Goal: Find specific page/section: Locate a particular part of the current website

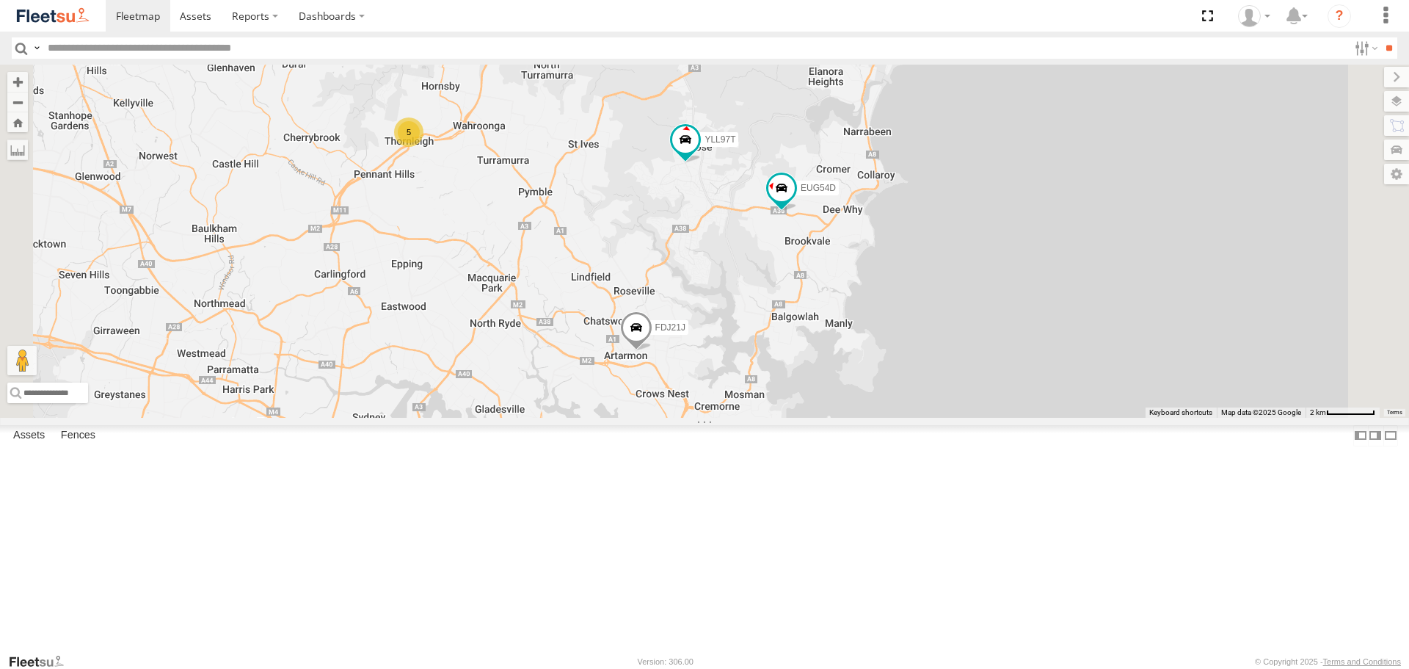
drag, startPoint x: 1110, startPoint y: 165, endPoint x: 1004, endPoint y: 236, distance: 127.5
click at [1004, 236] on div "5 FDJ21J YLL97T ES026Q EUG54D" at bounding box center [704, 241] width 1409 height 352
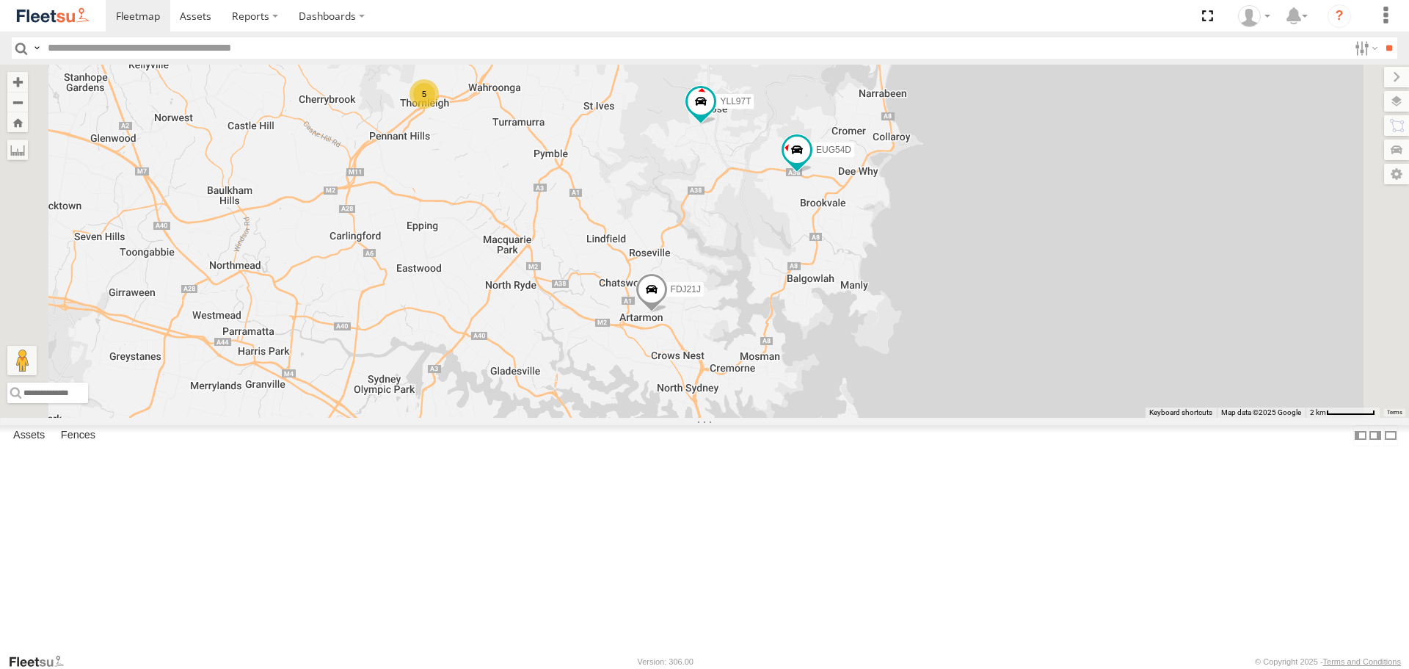
drag, startPoint x: 942, startPoint y: 219, endPoint x: 962, endPoint y: 155, distance: 67.1
click at [962, 155] on div "5 FDJ21J YLL97T ES026Q EUG54D" at bounding box center [704, 241] width 1409 height 352
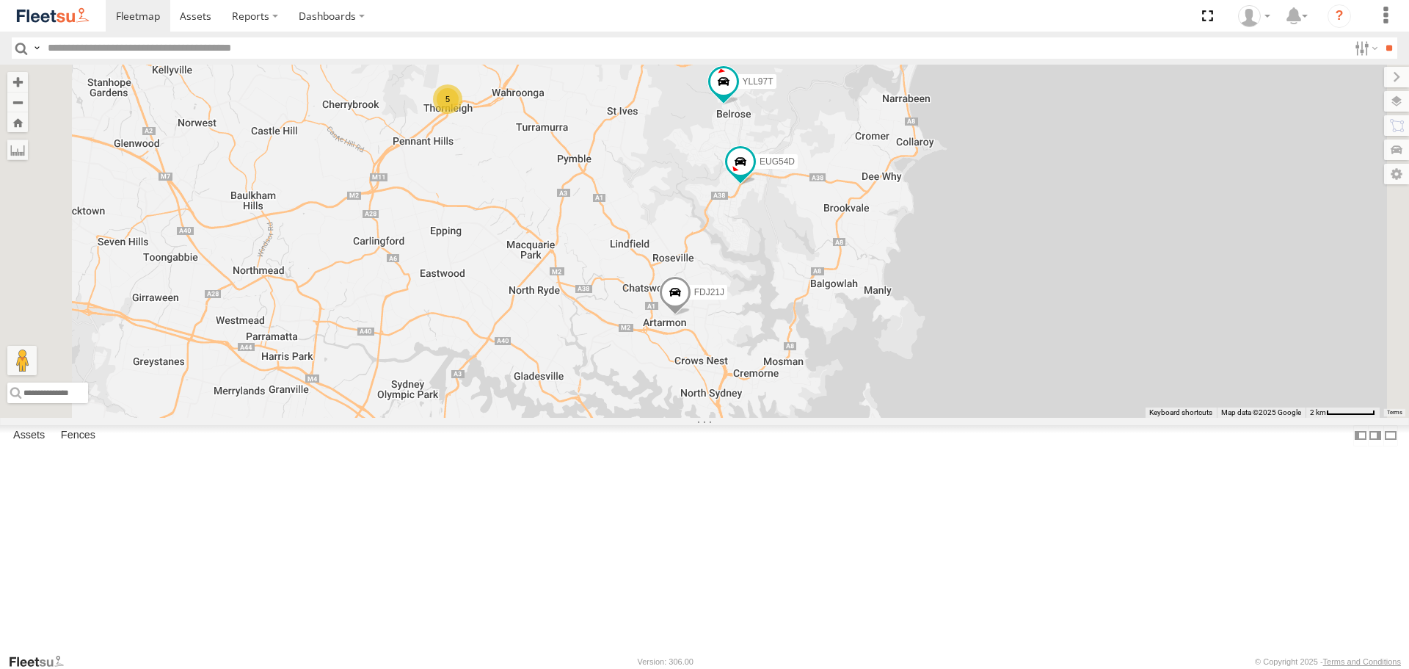
drag, startPoint x: 674, startPoint y: 214, endPoint x: 699, endPoint y: 219, distance: 25.6
click at [699, 219] on div "5 FDJ21J YLL97T ES026Q EUG54D" at bounding box center [704, 241] width 1409 height 352
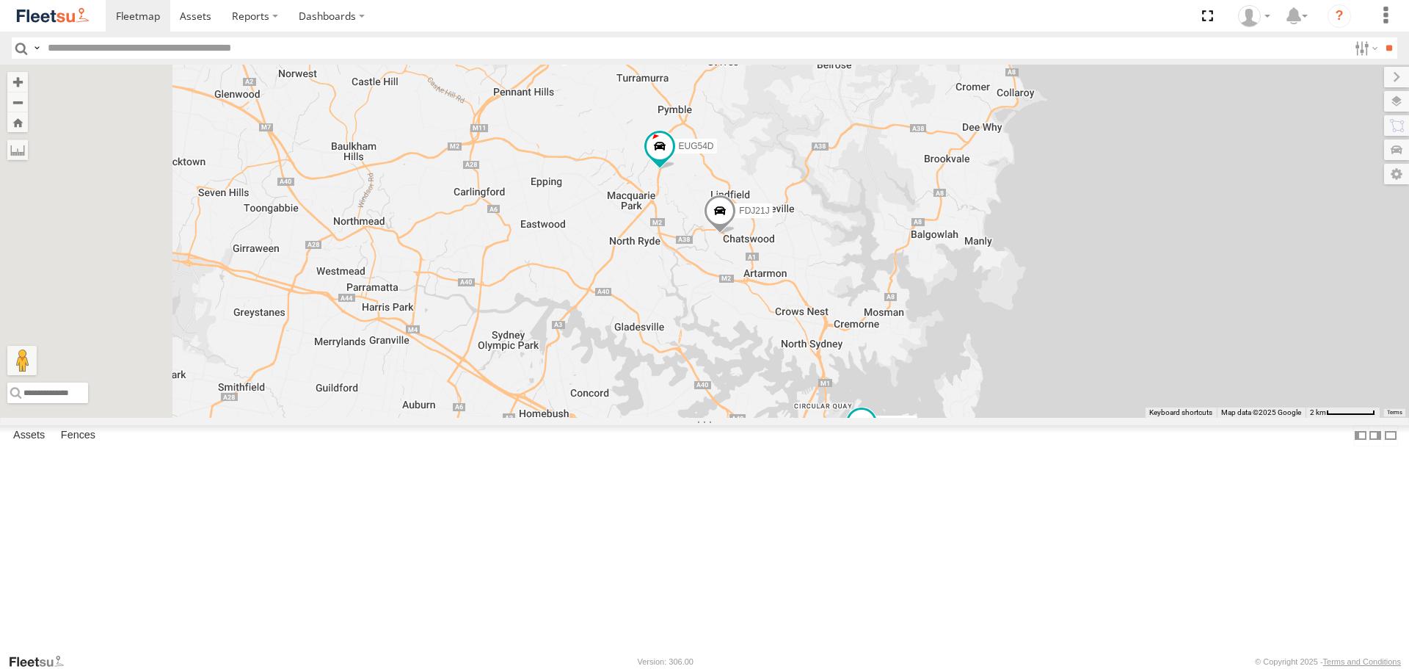
drag, startPoint x: 747, startPoint y: 215, endPoint x: 748, endPoint y: 233, distance: 18.4
click at [748, 233] on div "5 FDJ21J YLL97T ES026Q EUG54D" at bounding box center [704, 241] width 1409 height 352
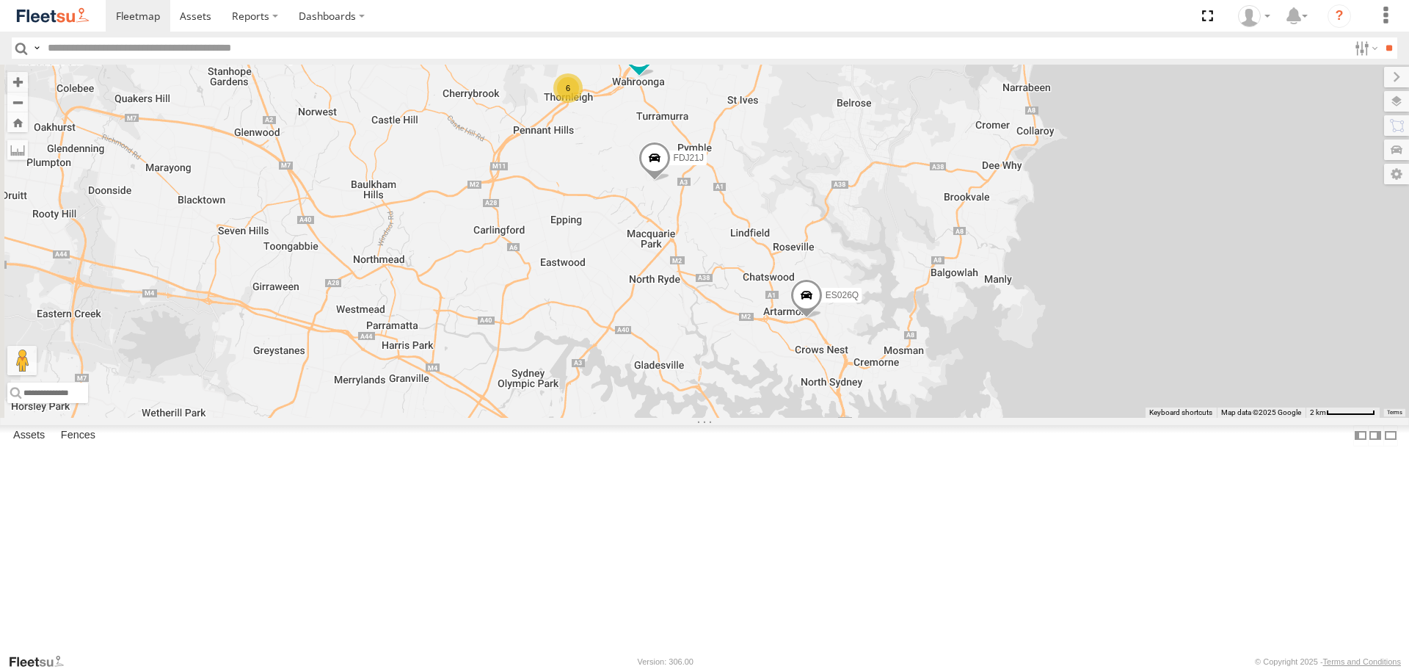
drag, startPoint x: 783, startPoint y: 214, endPoint x: 775, endPoint y: 239, distance: 26.2
click at [775, 239] on div "FDJ21J YLL97T ES026Q 6" at bounding box center [704, 241] width 1409 height 352
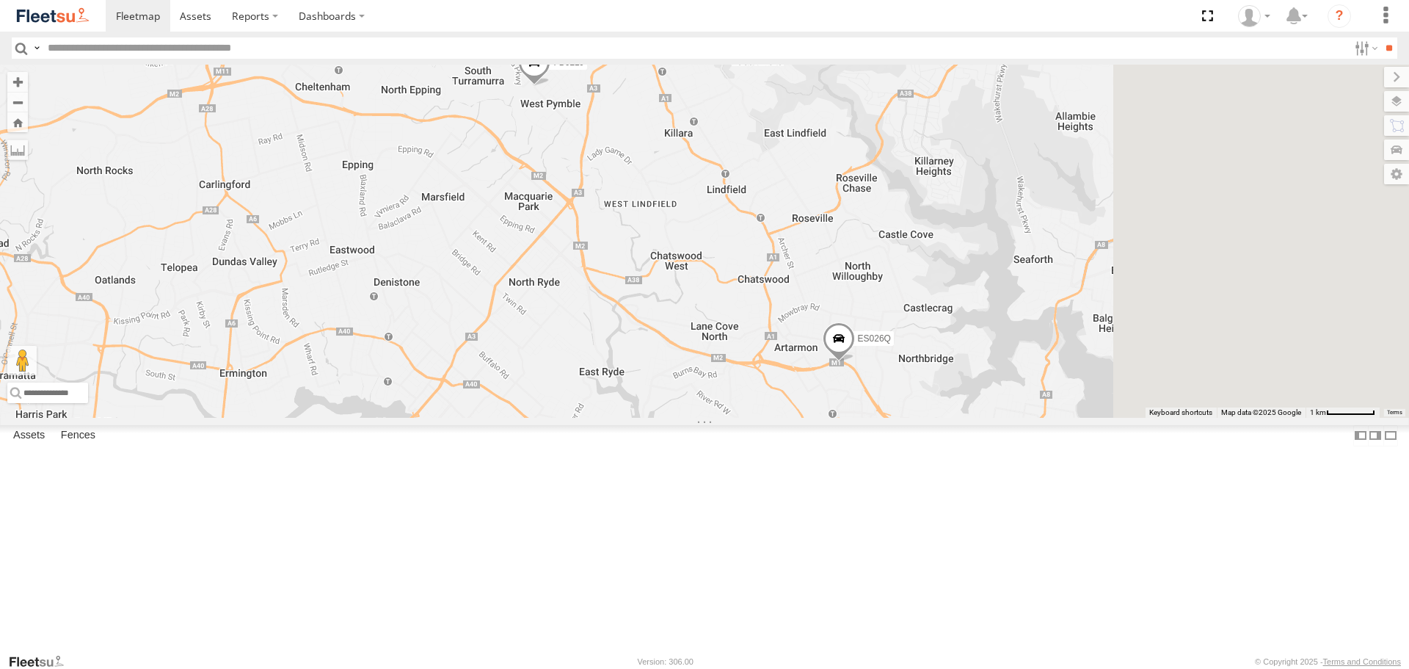
drag, startPoint x: 1026, startPoint y: 390, endPoint x: 869, endPoint y: 212, distance: 237.2
click at [869, 212] on div "FDJ21J YLL97T ES026Q 6" at bounding box center [704, 241] width 1409 height 352
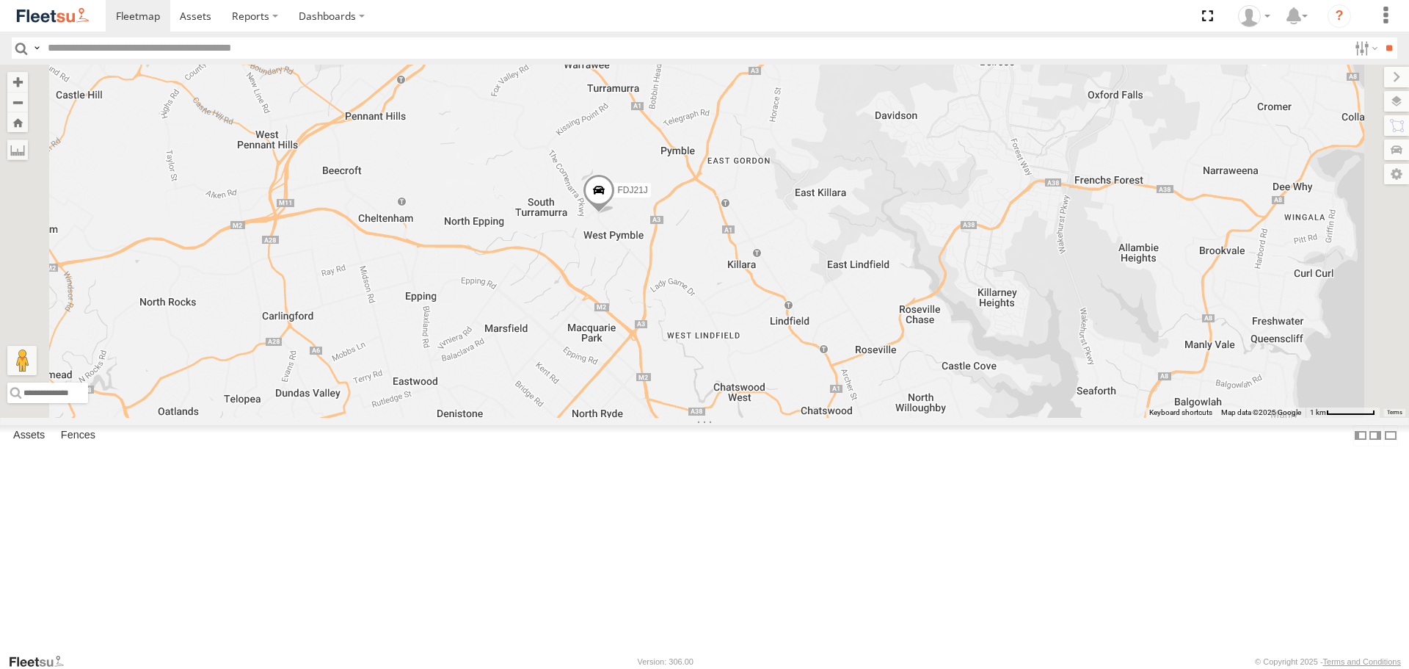
drag, startPoint x: 827, startPoint y: 402, endPoint x: 858, endPoint y: 451, distance: 58.7
click at [858, 417] on div "FDJ21J YLL97T ES026Q 6" at bounding box center [704, 241] width 1409 height 352
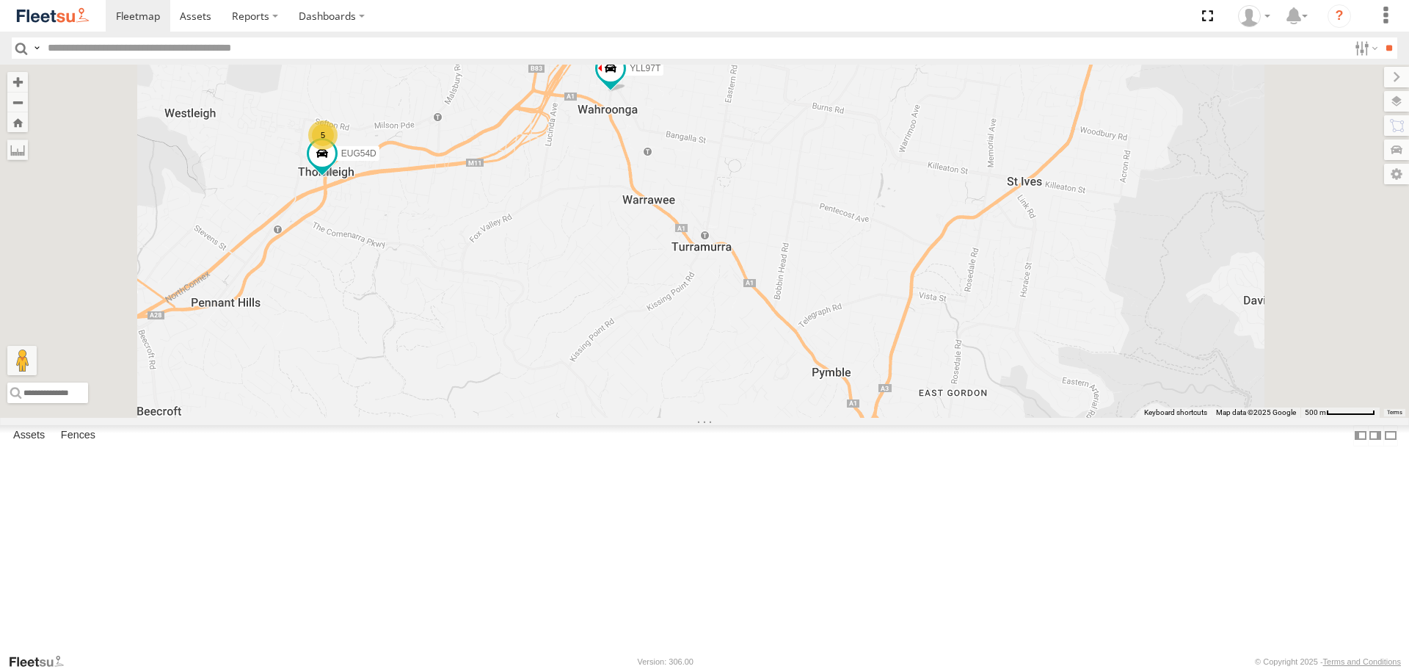
drag, startPoint x: 805, startPoint y: 175, endPoint x: 799, endPoint y: 236, distance: 61.9
click at [799, 236] on div "FDJ21J YLL97T ES026Q 5 EUG54D" at bounding box center [704, 241] width 1409 height 352
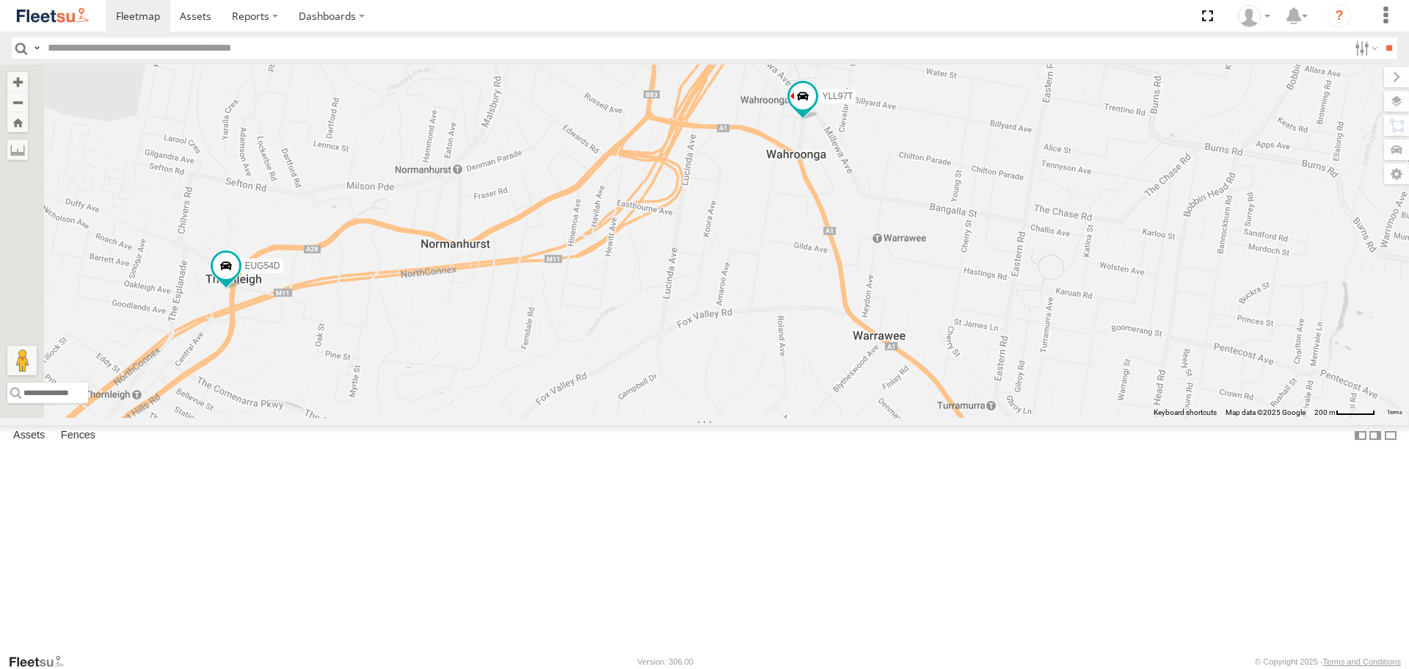
drag, startPoint x: 741, startPoint y: 217, endPoint x: 937, endPoint y: 255, distance: 199.7
click at [937, 255] on div "FDJ21J YLL97T ES026Q EUG54D" at bounding box center [704, 241] width 1409 height 352
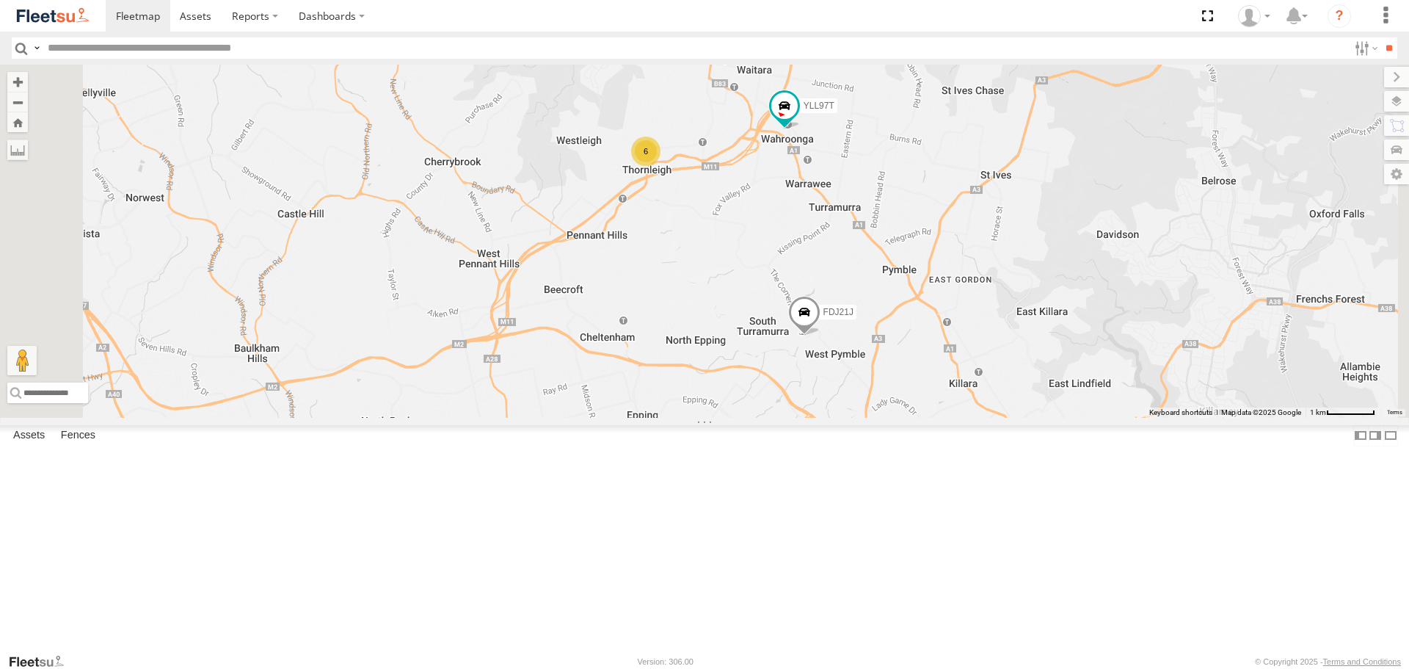
drag, startPoint x: 964, startPoint y: 277, endPoint x: 955, endPoint y: 311, distance: 35.6
click at [955, 311] on div "FDJ21J YLL97T ES026Q 6" at bounding box center [704, 241] width 1409 height 352
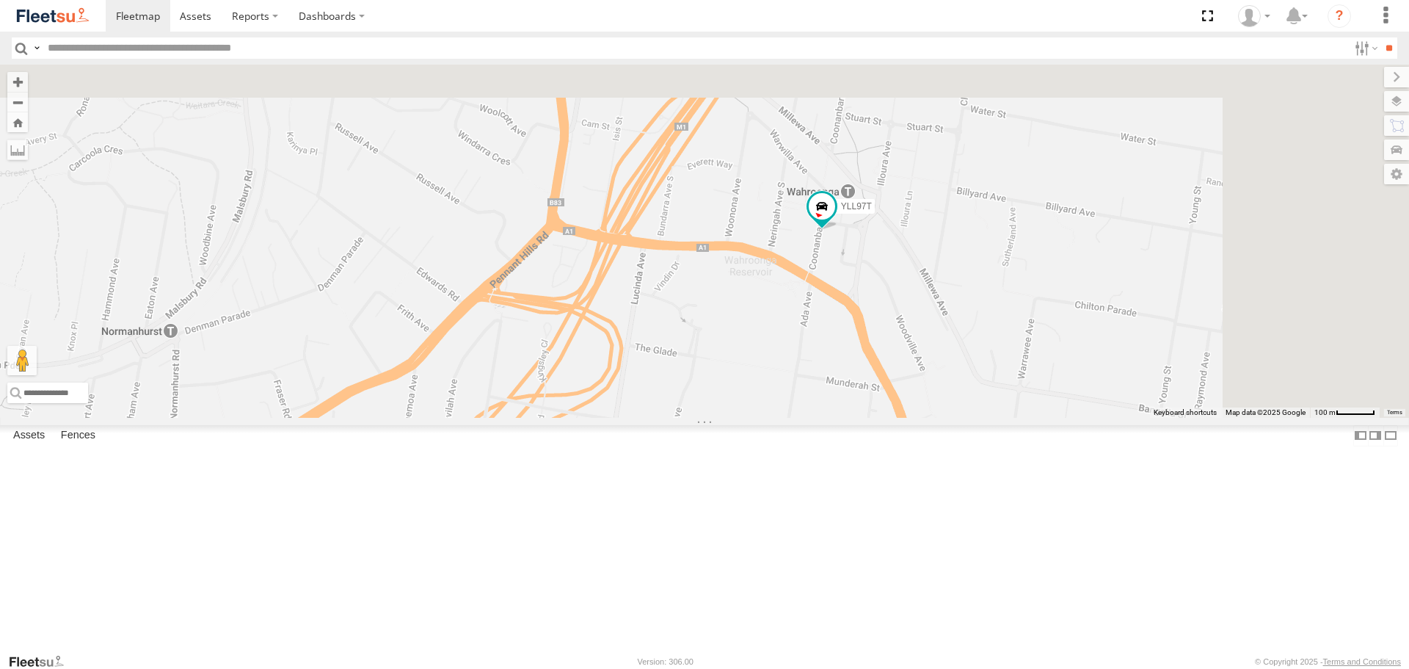
drag, startPoint x: 1081, startPoint y: 236, endPoint x: 918, endPoint y: 432, distance: 254.9
click at [918, 417] on div "FDJ21J YLL97T ES026Q EUG54D" at bounding box center [704, 241] width 1409 height 352
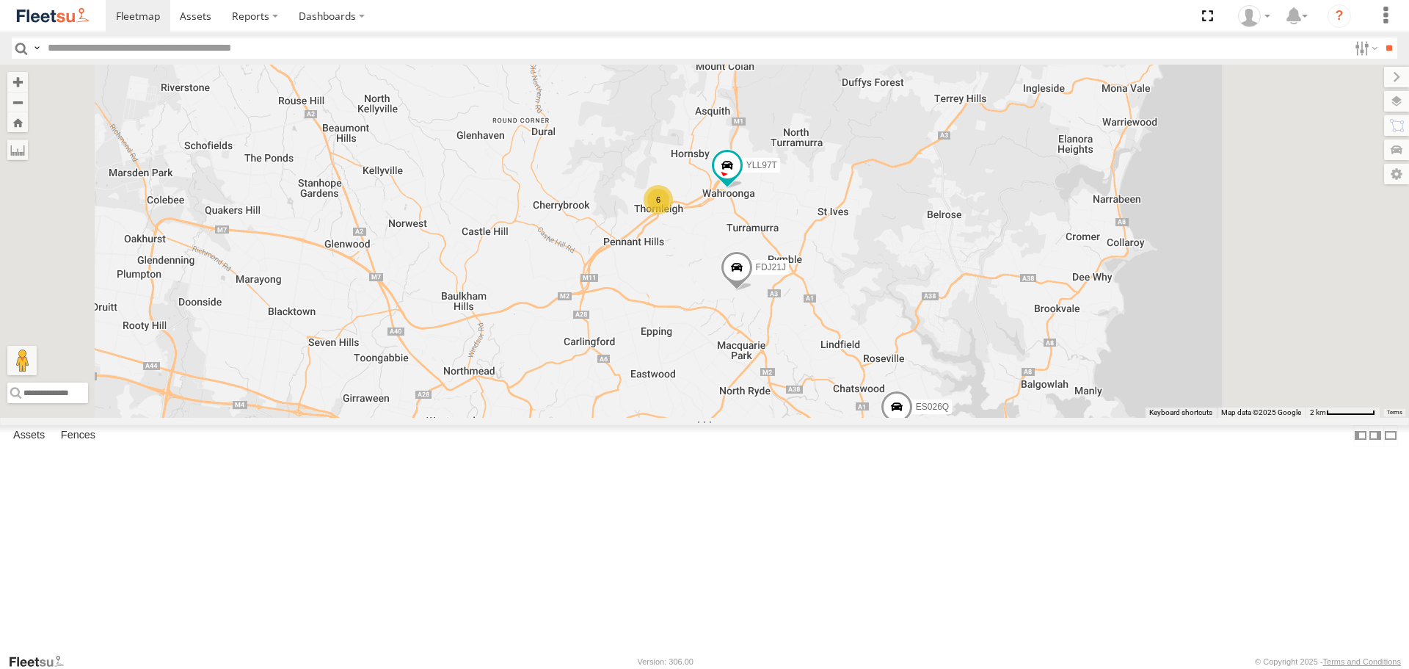
drag, startPoint x: 771, startPoint y: 266, endPoint x: 736, endPoint y: 241, distance: 42.6
click at [736, 241] on div "FDJ21J YLL97T ES026Q 6" at bounding box center [704, 241] width 1409 height 352
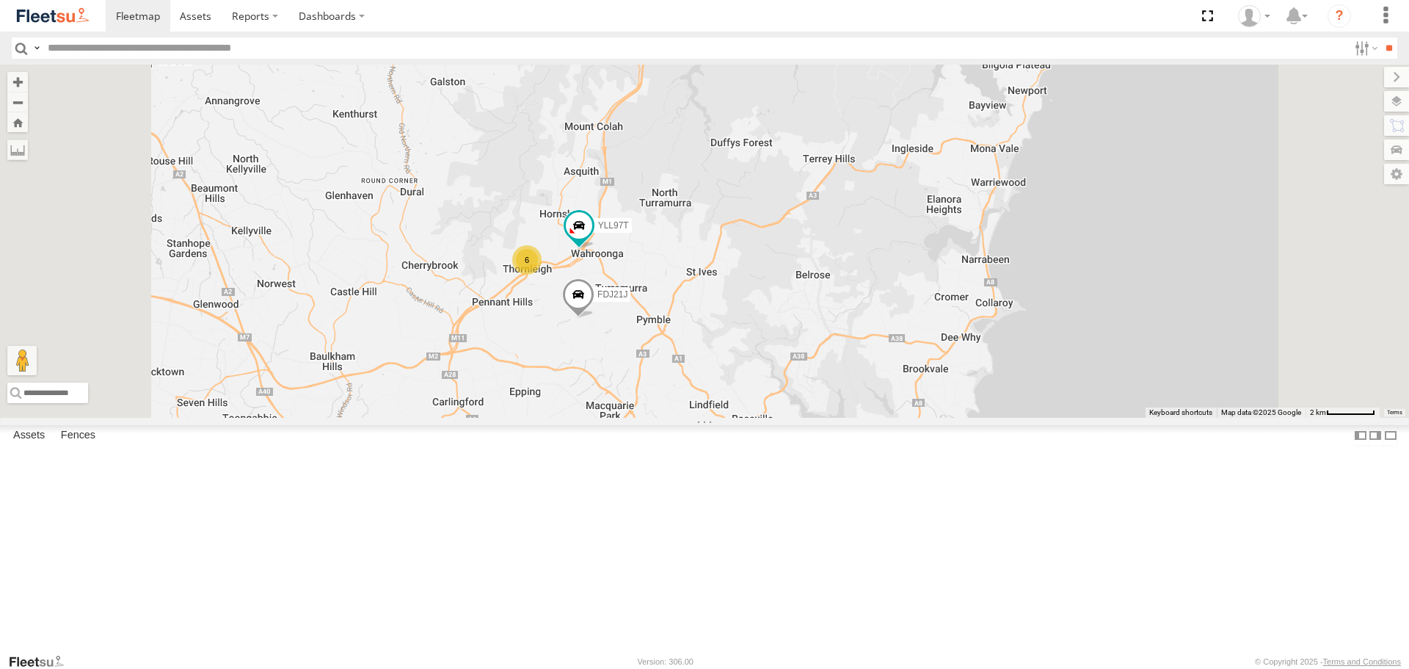
drag, startPoint x: 712, startPoint y: 380, endPoint x: 722, endPoint y: 382, distance: 9.8
click at [542, 275] on div "6" at bounding box center [526, 259] width 29 height 29
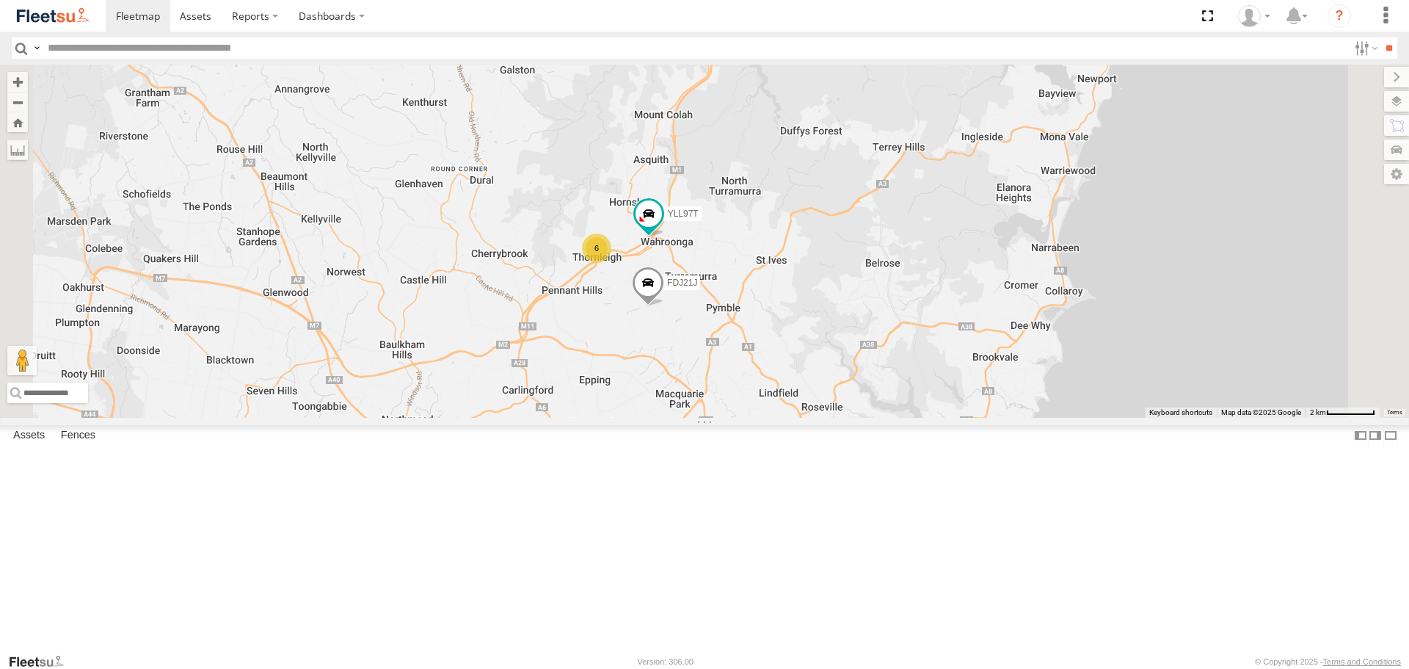
click at [1325, 120] on div "FDJ21J YLL97T ES026Q 6" at bounding box center [704, 241] width 1409 height 352
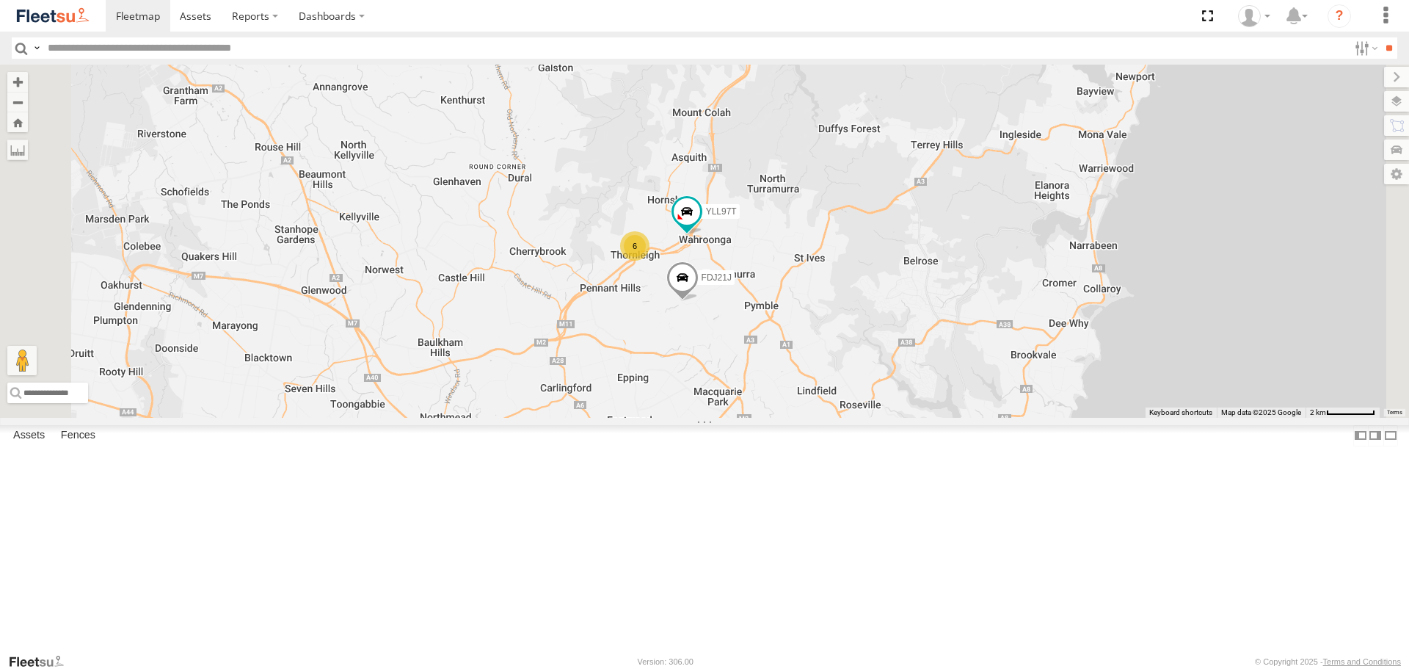
drag, startPoint x: 907, startPoint y: 383, endPoint x: 981, endPoint y: 385, distance: 74.2
click at [981, 385] on div "FDJ21J YLL97T ES026Q 6" at bounding box center [704, 241] width 1409 height 352
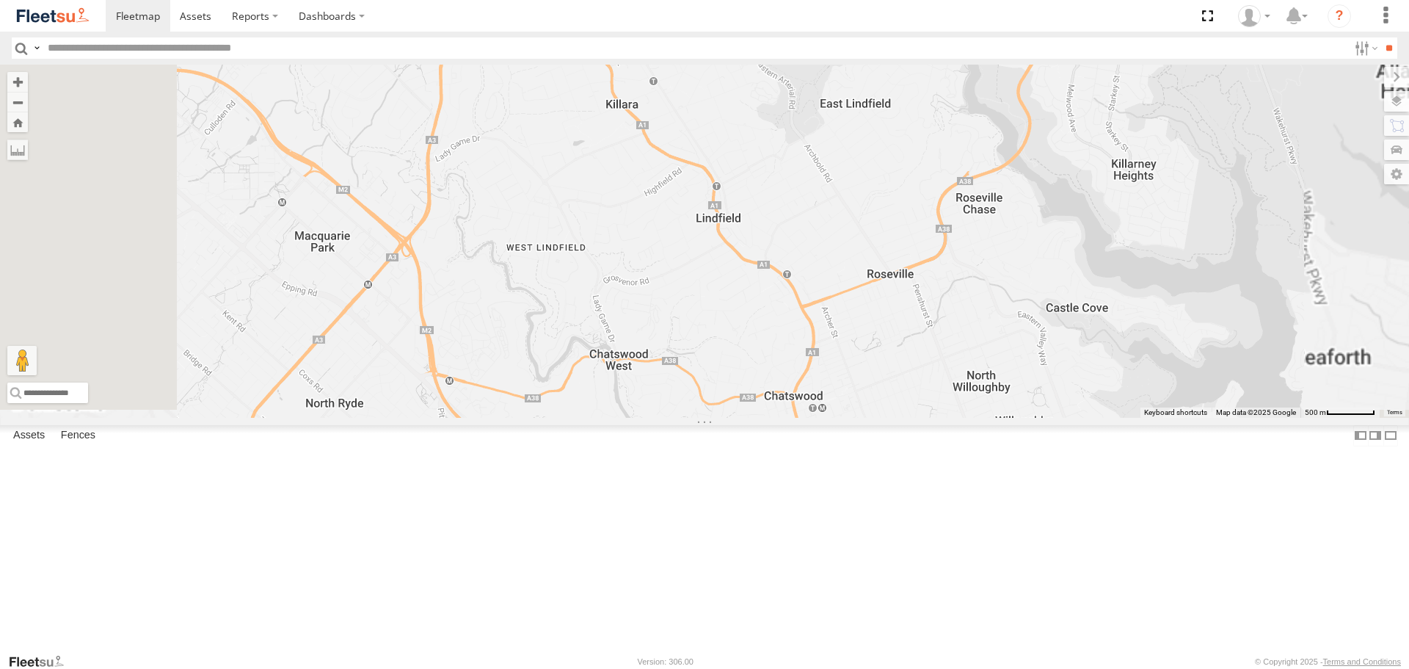
drag, startPoint x: 902, startPoint y: 418, endPoint x: 1035, endPoint y: 490, distance: 150.8
click at [1248, 658] on body at bounding box center [704, 334] width 1409 height 669
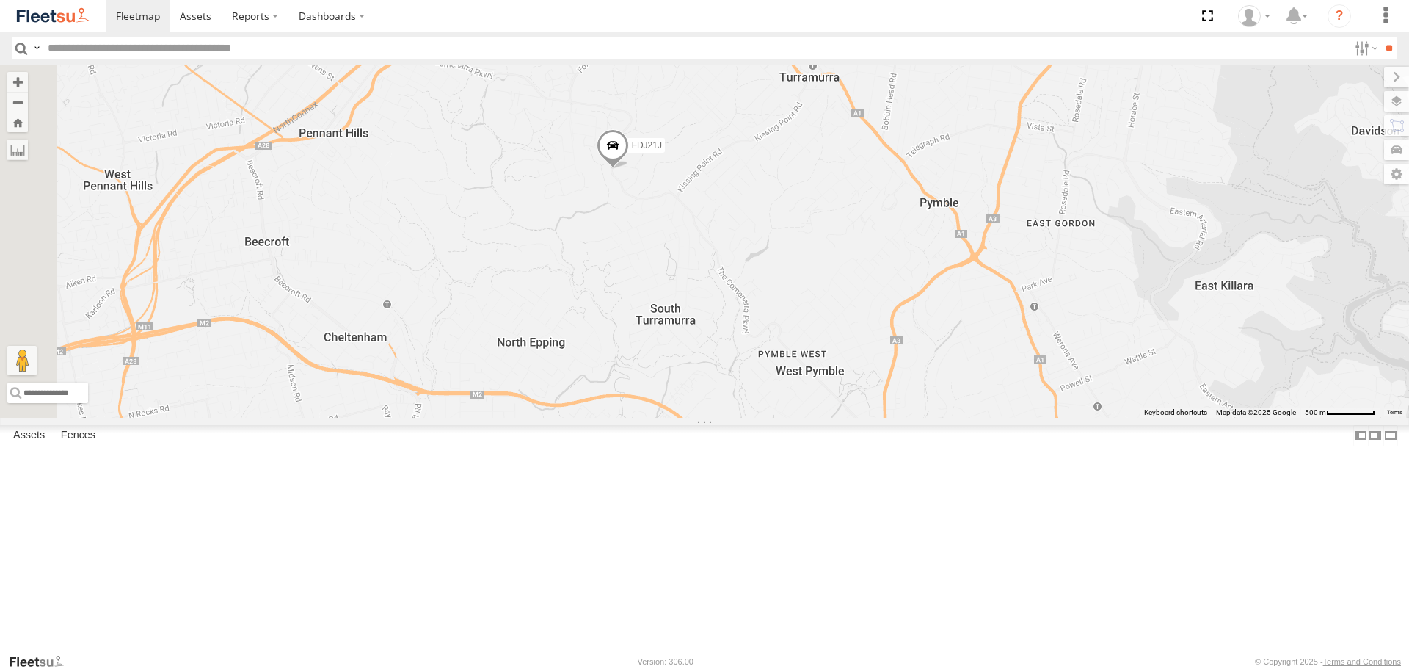
click at [984, 417] on div "FDJ21J YLL97T ES026Q" at bounding box center [704, 241] width 1409 height 352
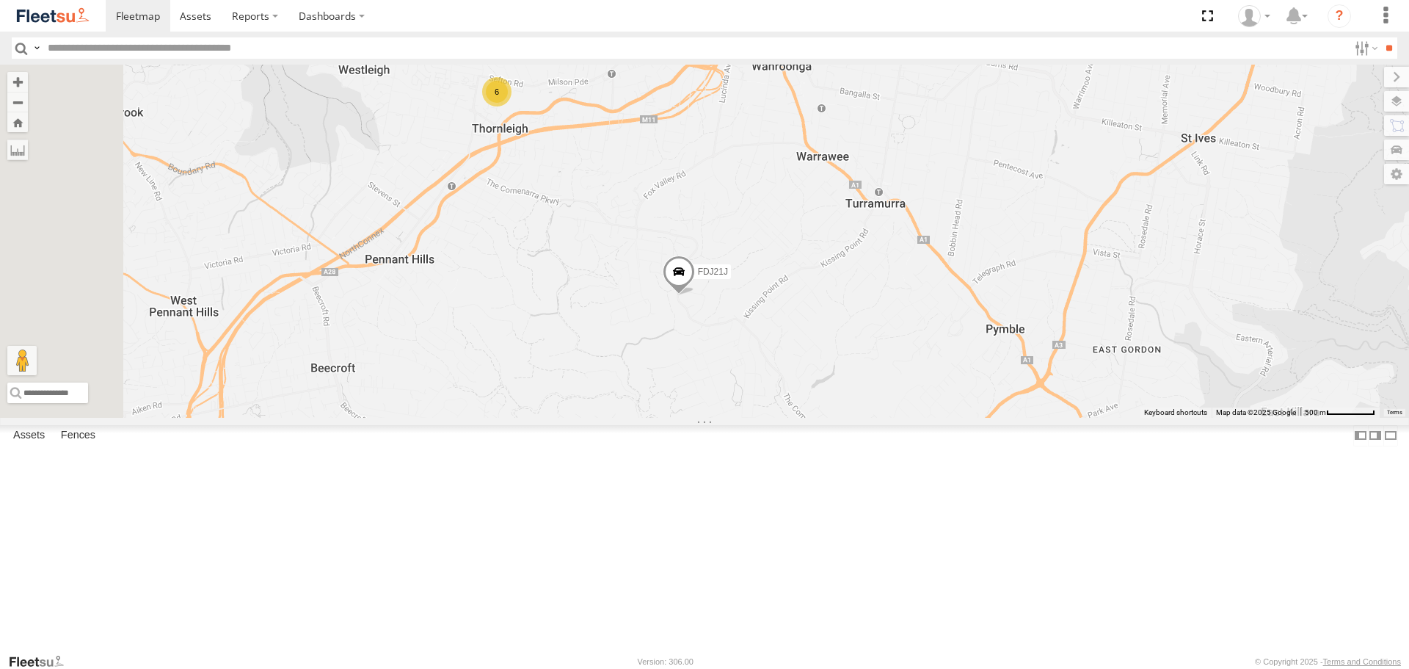
click at [790, 417] on div "FDJ21J YLL97T ES026Q 6" at bounding box center [704, 241] width 1409 height 352
